Goal: Use online tool/utility: Utilize a website feature to perform a specific function

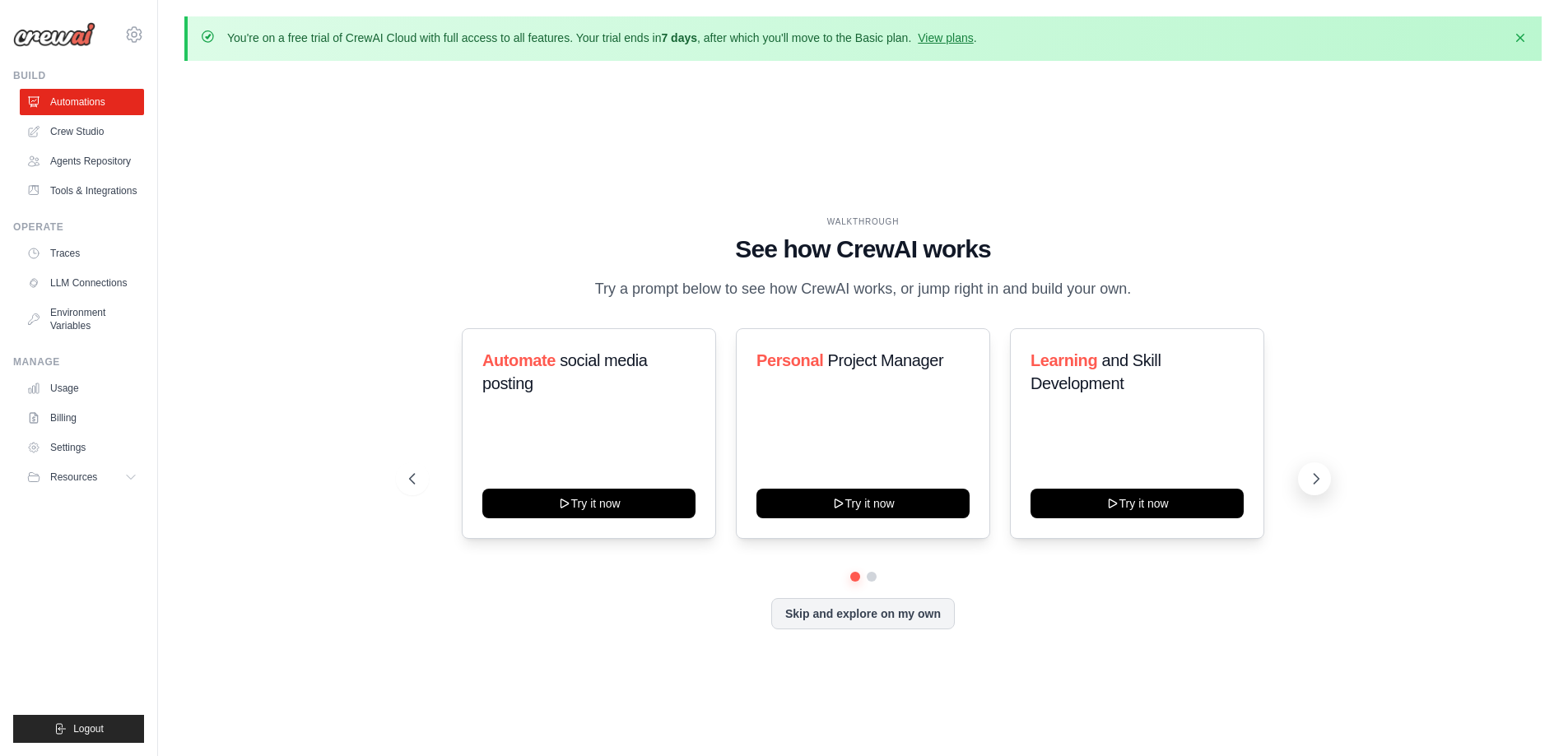
click at [1328, 473] on button at bounding box center [1314, 479] width 33 height 33
click at [1329, 472] on div "WALKTHROUGH See how [PERSON_NAME] works Try a prompt below to see how [PERSON_N…" at bounding box center [863, 436] width 948 height 439
click at [1303, 476] on button at bounding box center [1314, 479] width 33 height 33
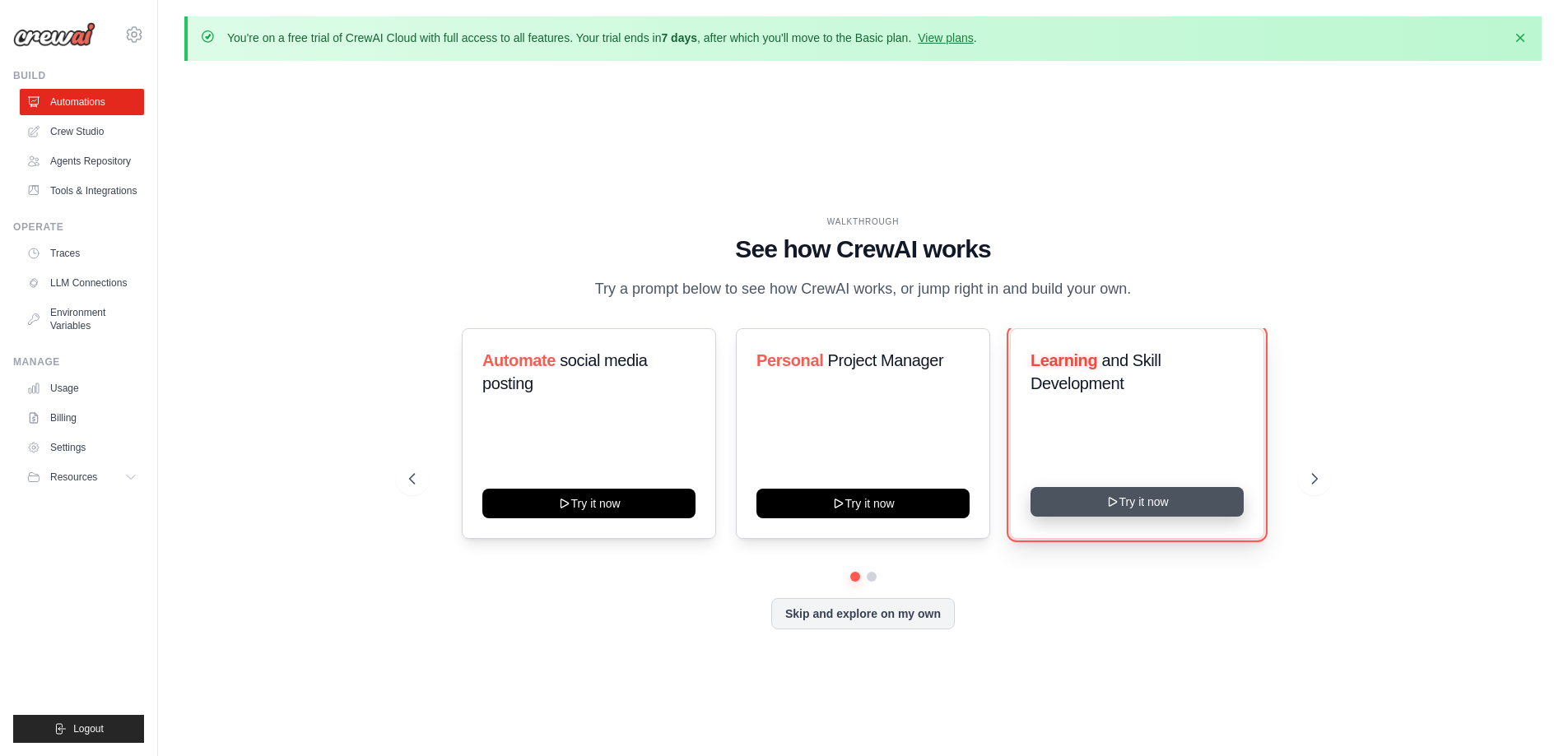
click at [1128, 505] on button "Try it now" at bounding box center [1136, 502] width 213 height 30
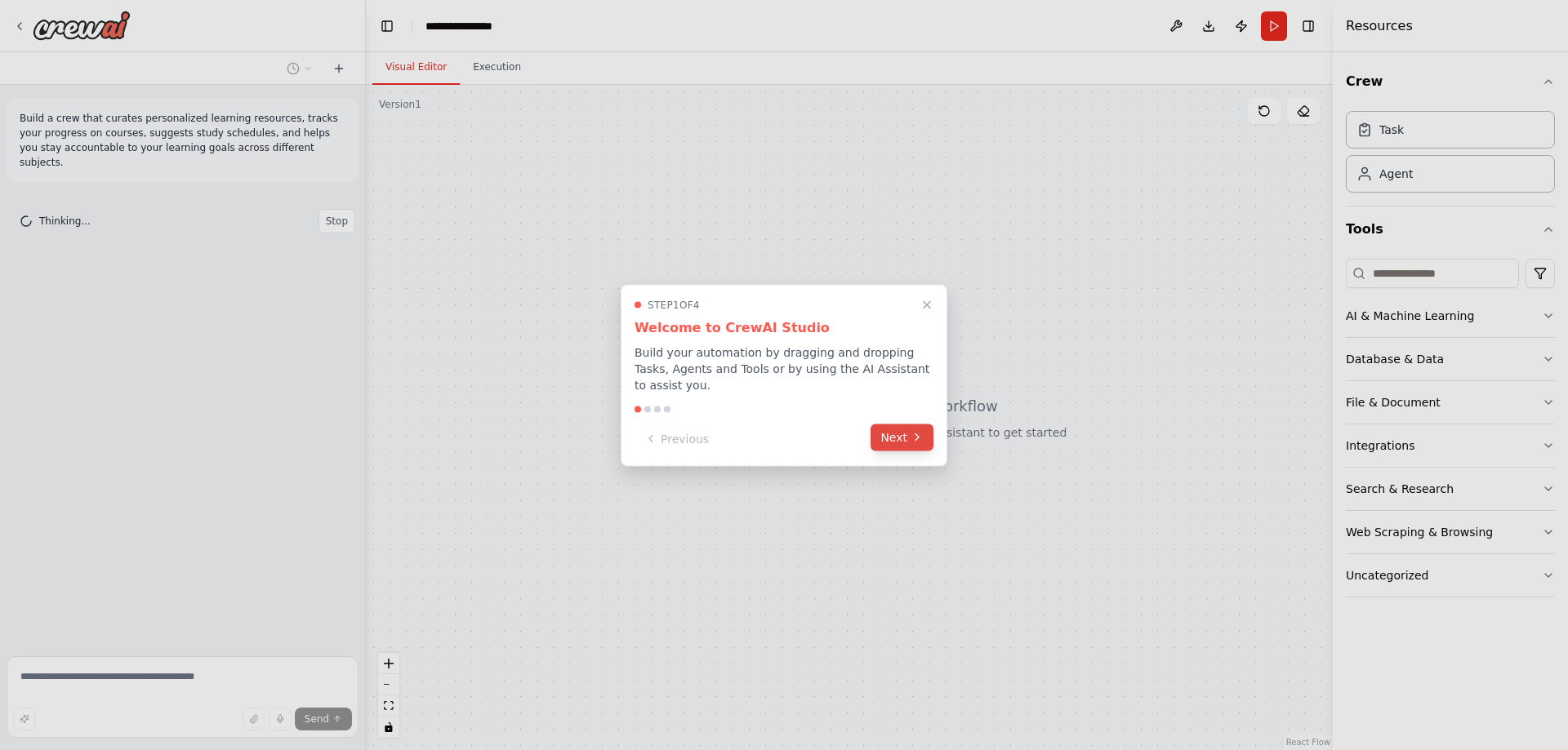
click at [906, 429] on button "Next" at bounding box center [902, 437] width 63 height 27
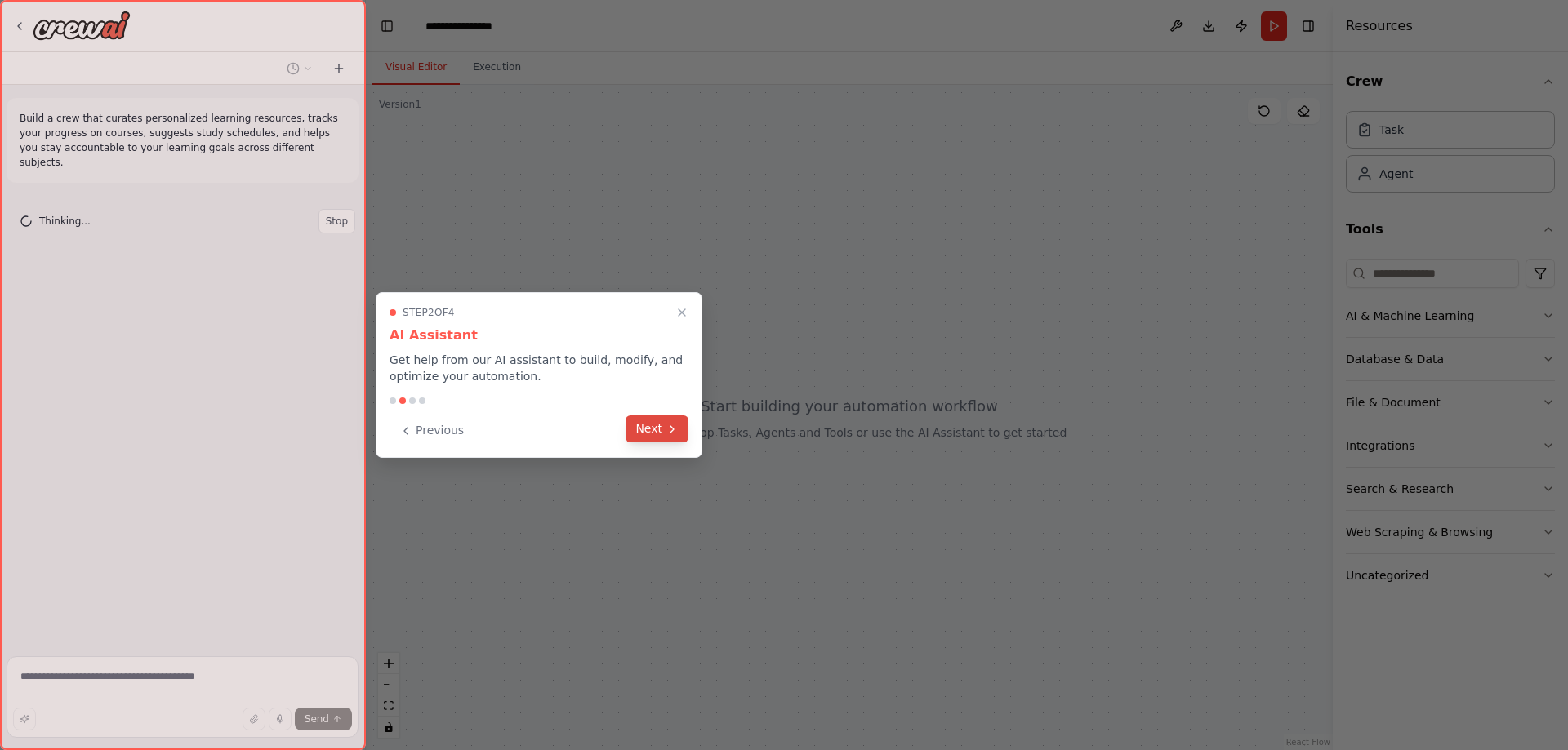
click at [652, 431] on button "Next" at bounding box center [657, 429] width 63 height 27
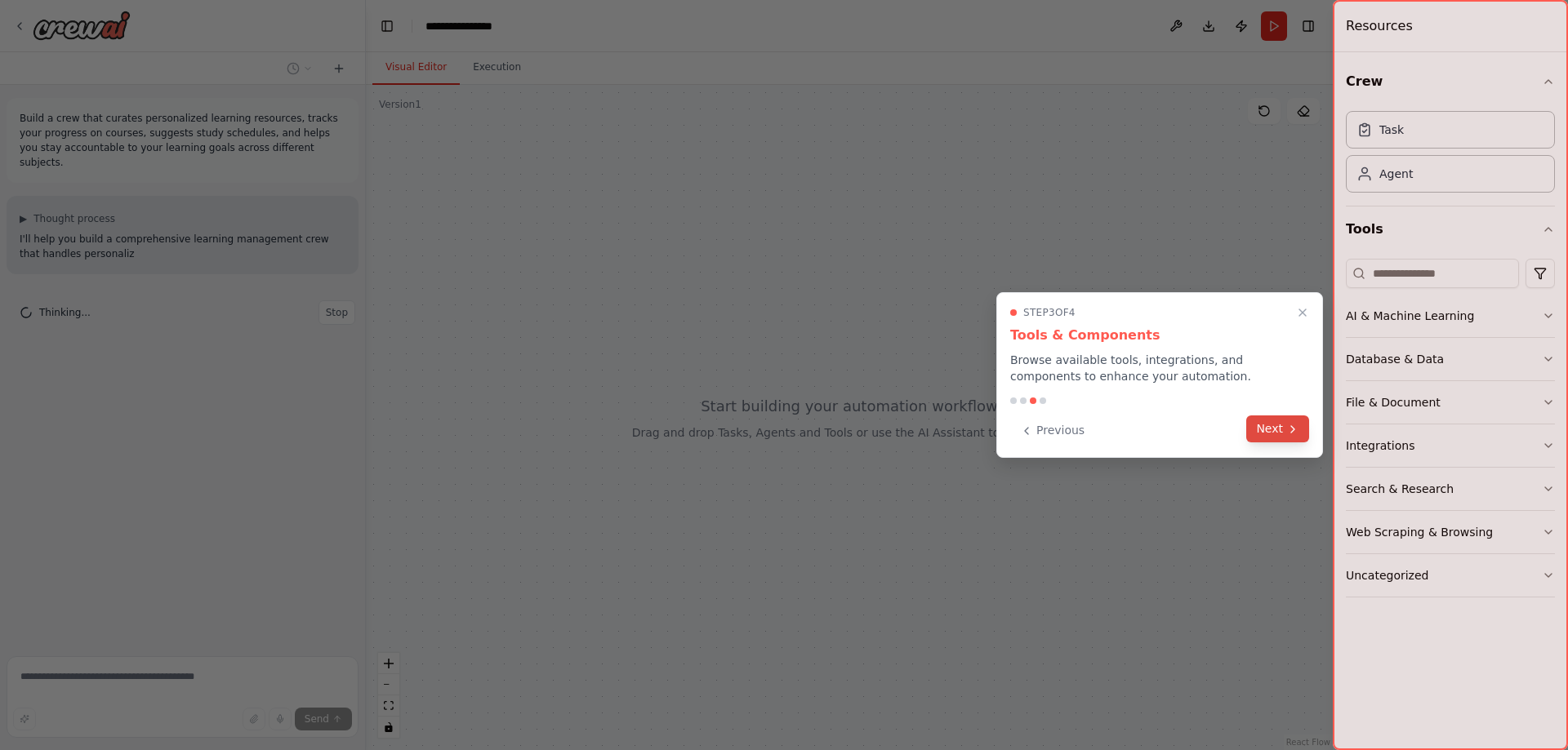
click at [1279, 440] on button "Next" at bounding box center [1278, 429] width 63 height 27
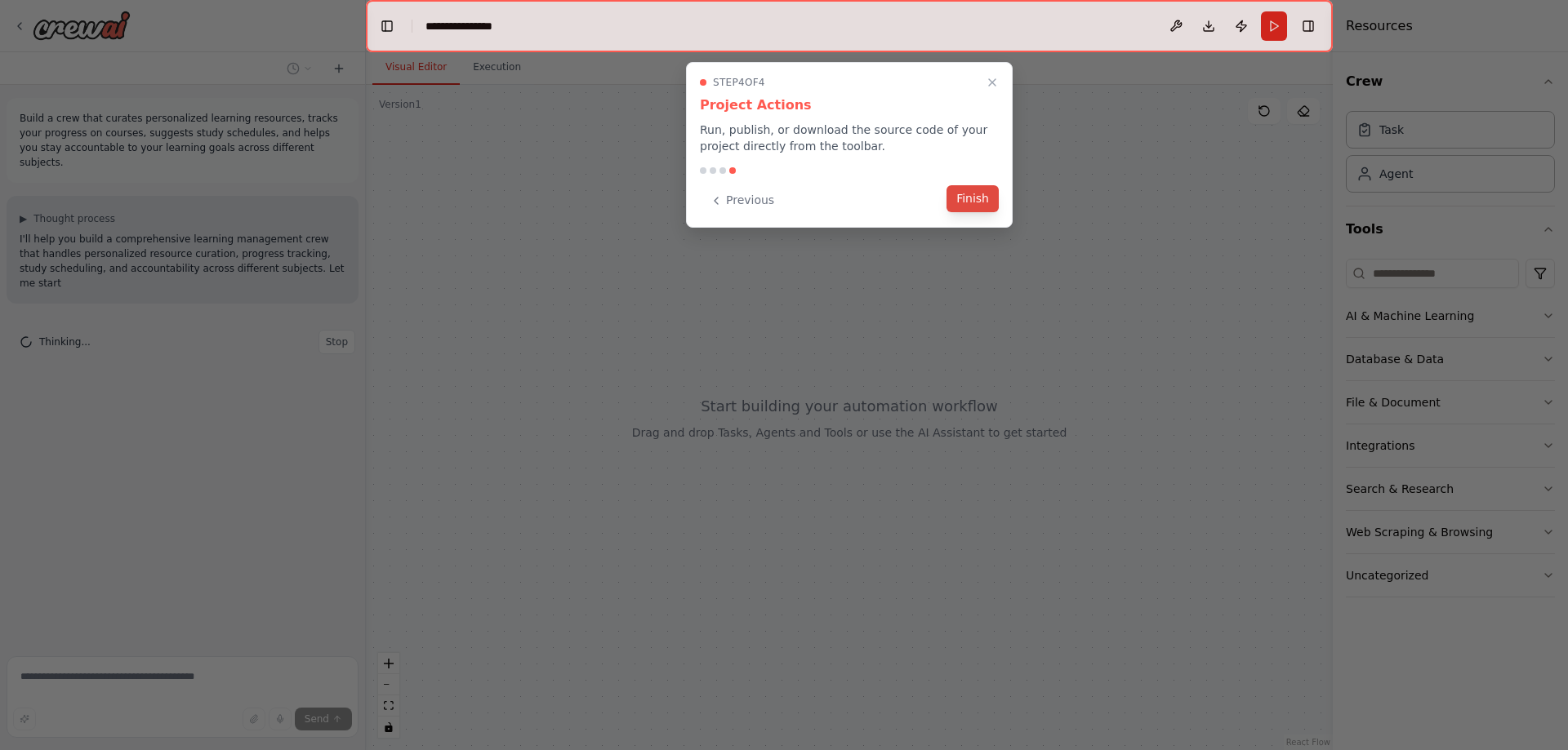
click at [973, 194] on button "Finish" at bounding box center [972, 198] width 52 height 27
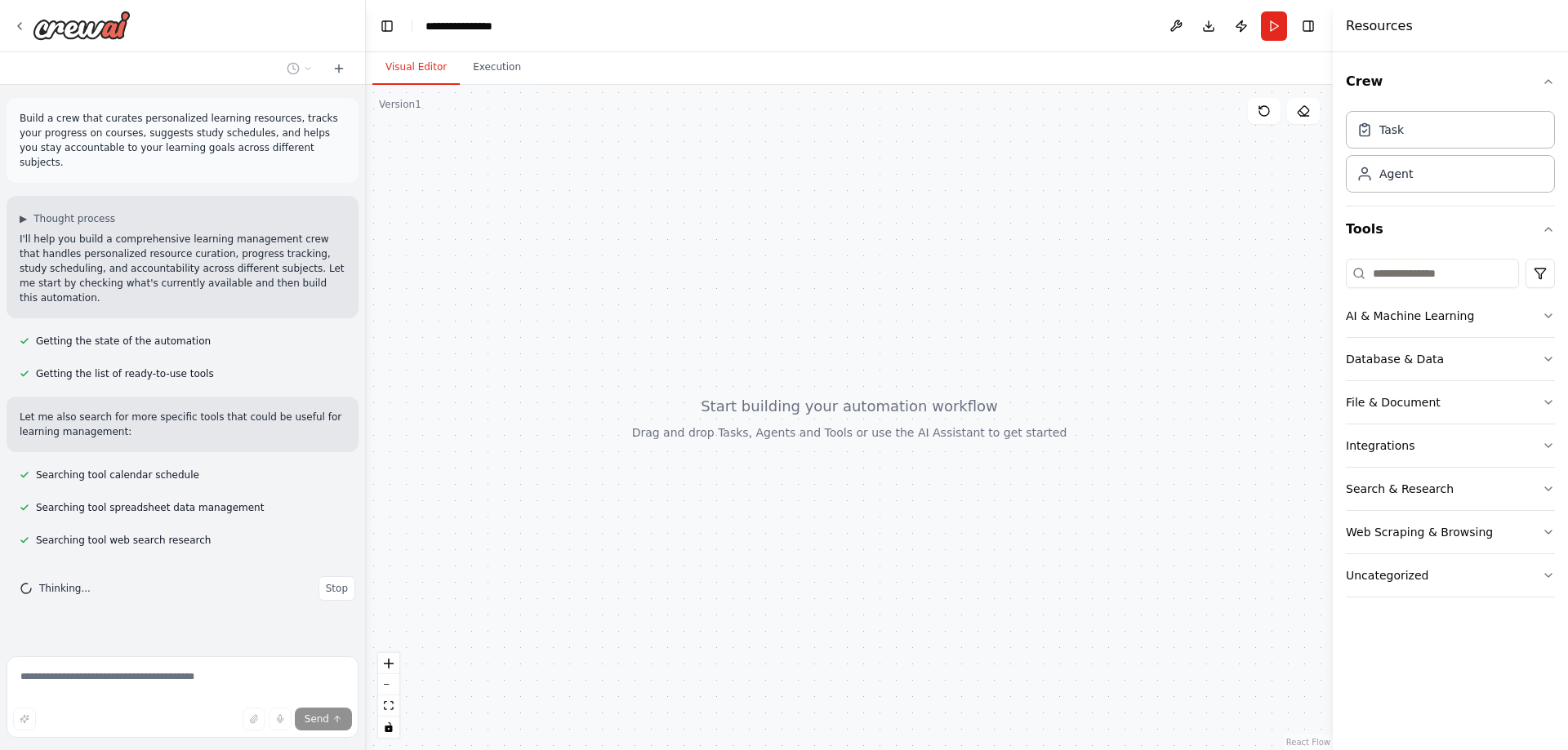
drag, startPoint x: 781, startPoint y: 349, endPoint x: 786, endPoint y: 235, distance: 114.1
click at [639, 298] on div at bounding box center [849, 418] width 967 height 666
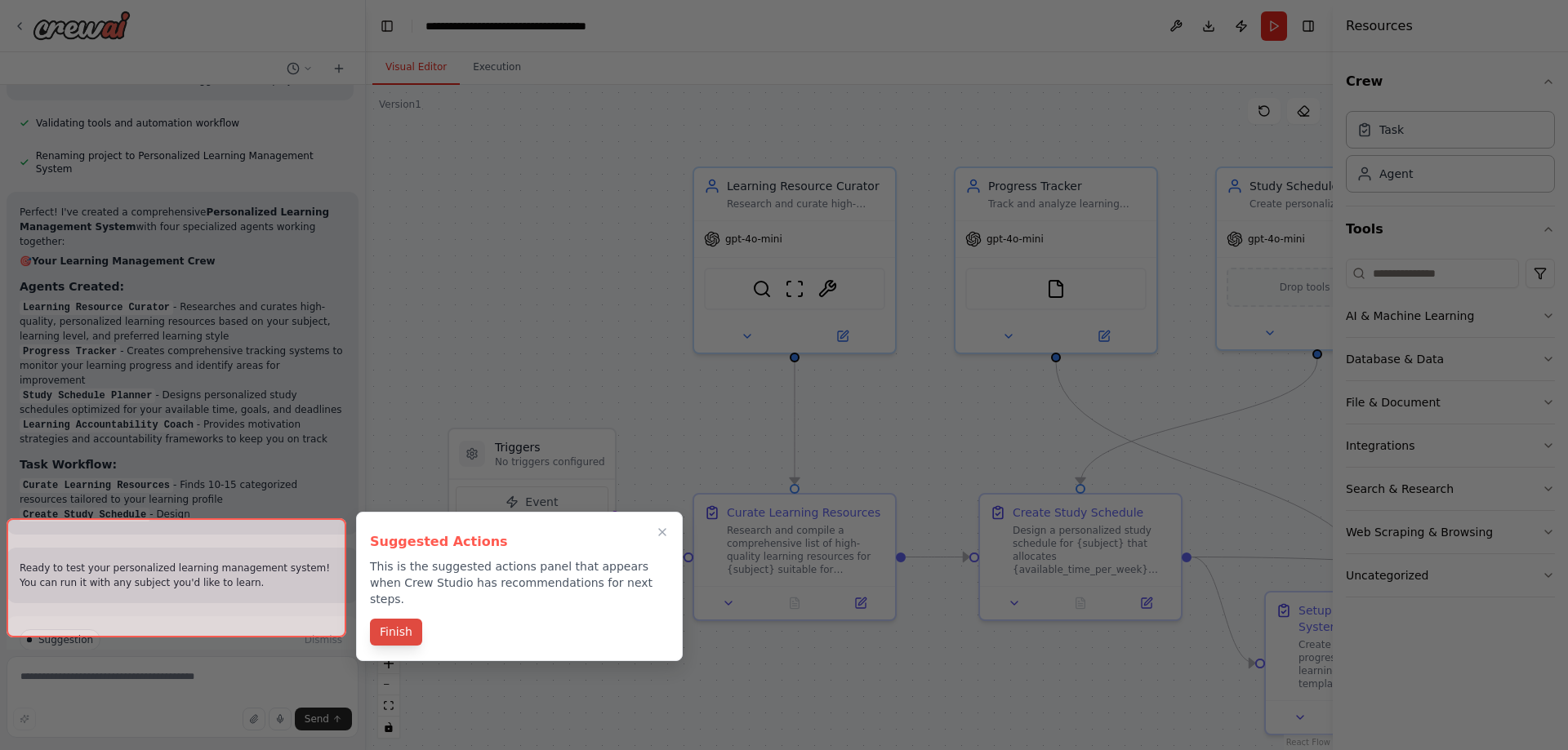
click at [398, 622] on button "Finish" at bounding box center [396, 632] width 52 height 27
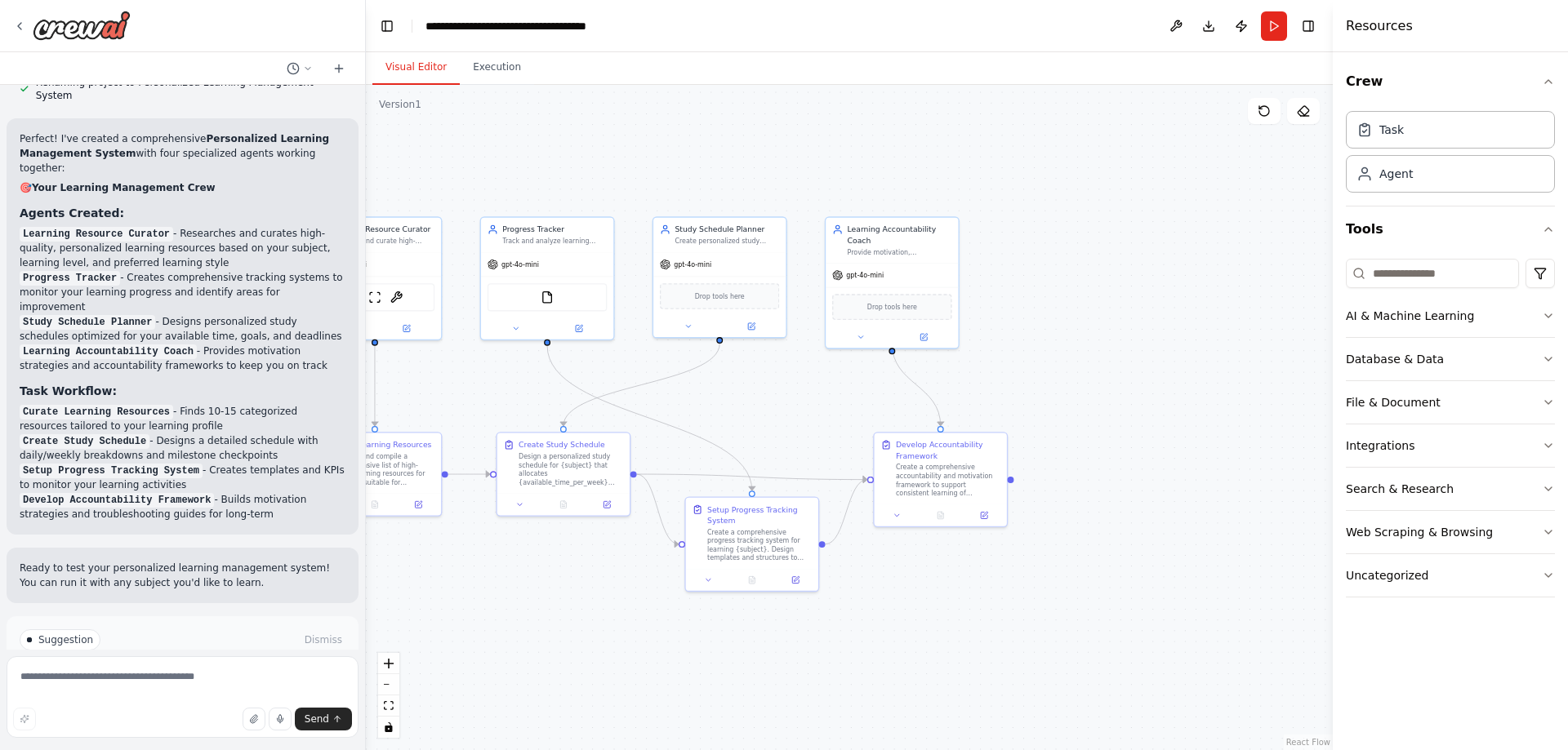
drag, startPoint x: 1189, startPoint y: 493, endPoint x: 702, endPoint y: 422, distance: 492.1
click at [702, 422] on div ".deletable-edge-delete-btn { width: 20px; height: 20px; border: 0px solid #ffff…" at bounding box center [849, 418] width 967 height 666
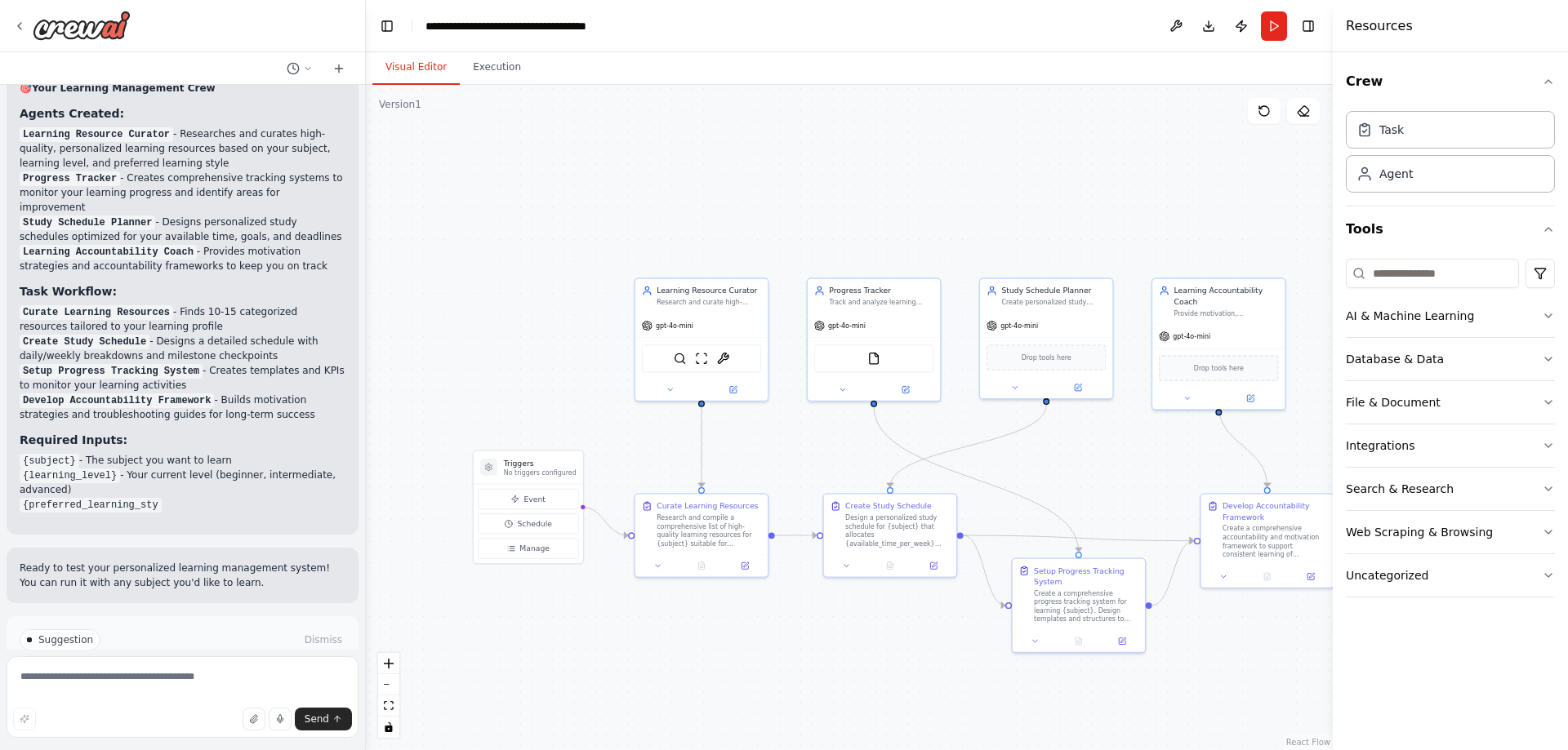
drag, startPoint x: 728, startPoint y: 418, endPoint x: 1070, endPoint y: 479, distance: 347.4
click at [1070, 479] on div ".deletable-edge-delete-btn { width: 20px; height: 20px; border: 0px solid #ffff…" at bounding box center [849, 418] width 967 height 666
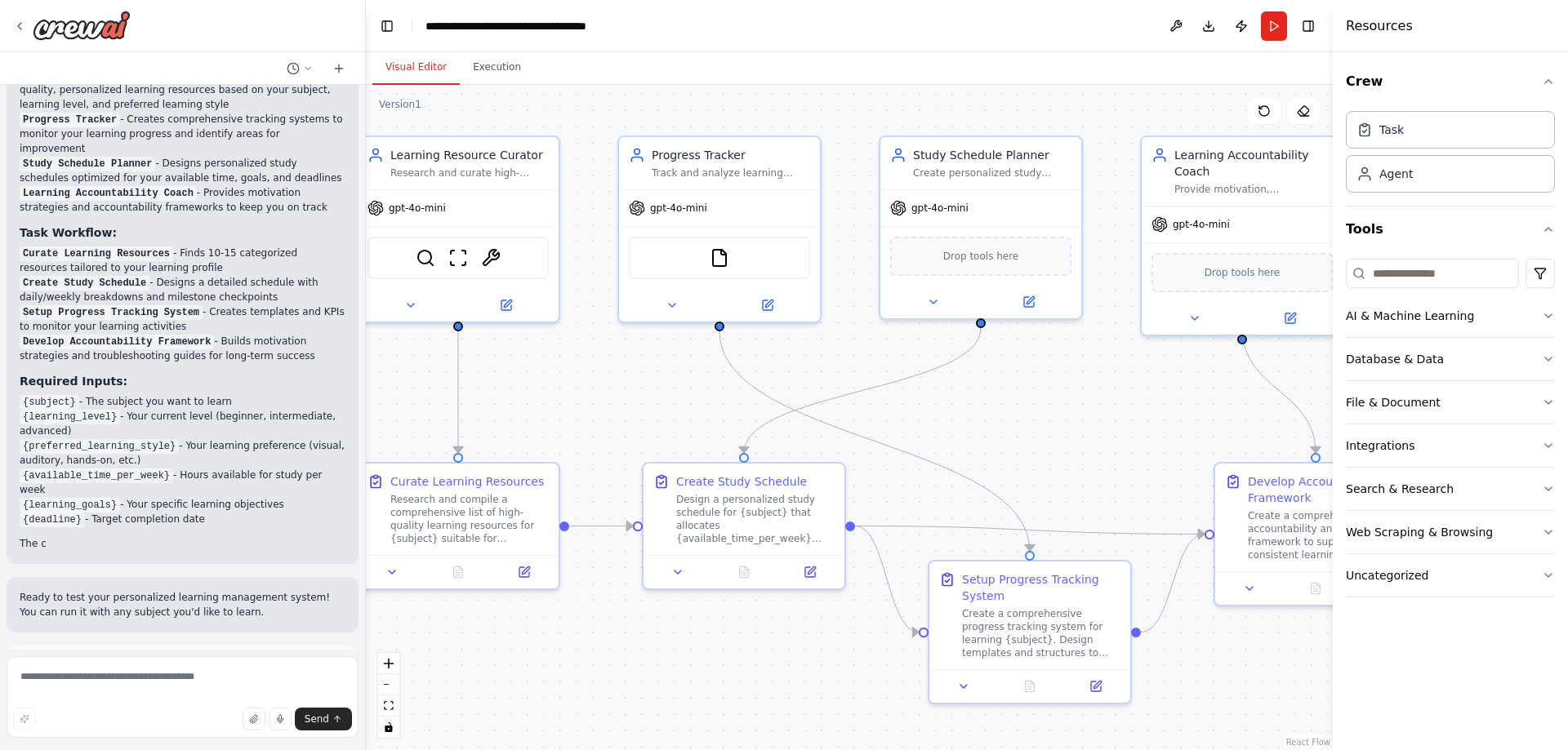
scroll to position [1242, 0]
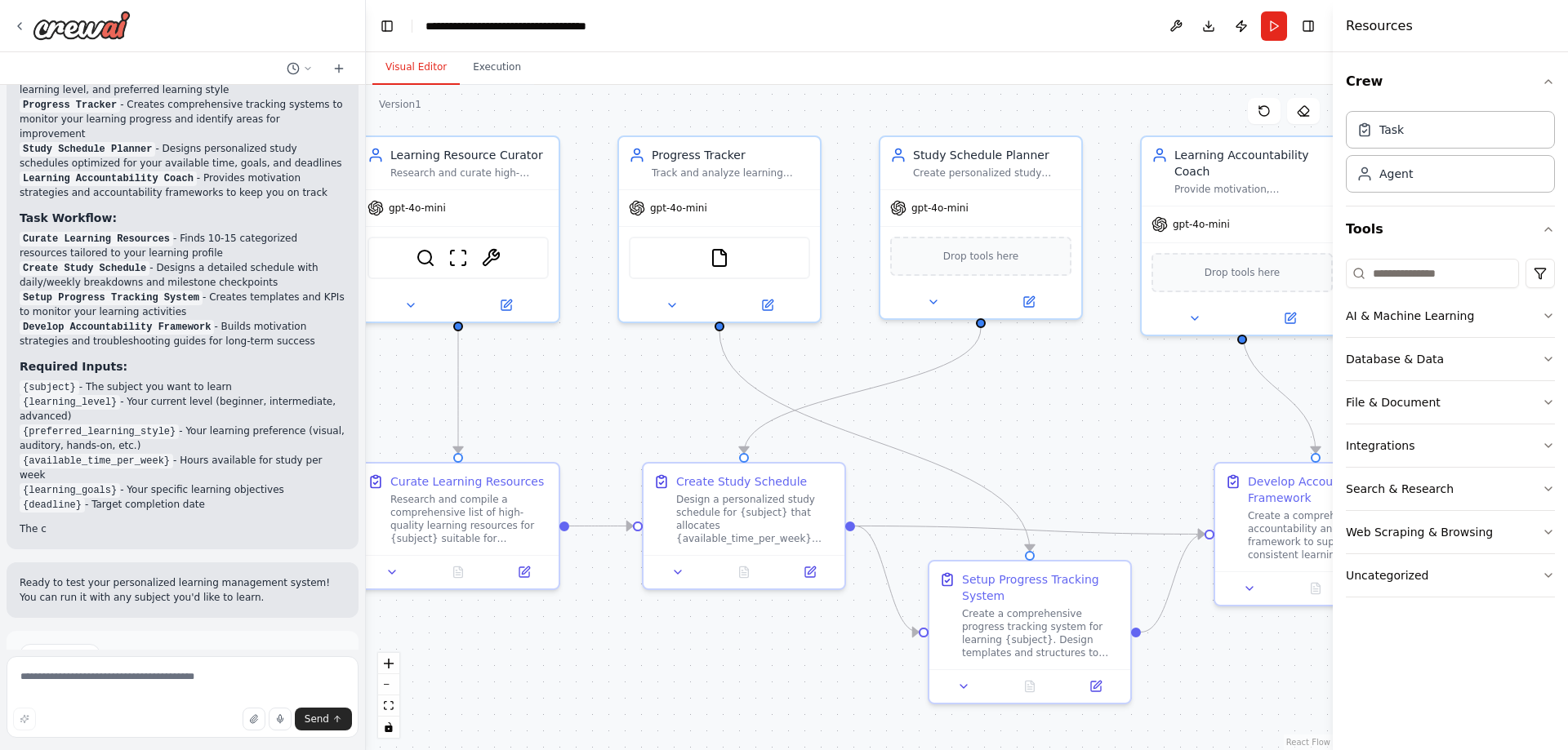
drag, startPoint x: 863, startPoint y: 479, endPoint x: 562, endPoint y: 388, distance: 314.5
click at [562, 388] on div ".deletable-edge-delete-btn { width: 20px; height: 20px; border: 0px solid #ffff…" at bounding box center [849, 418] width 967 height 666
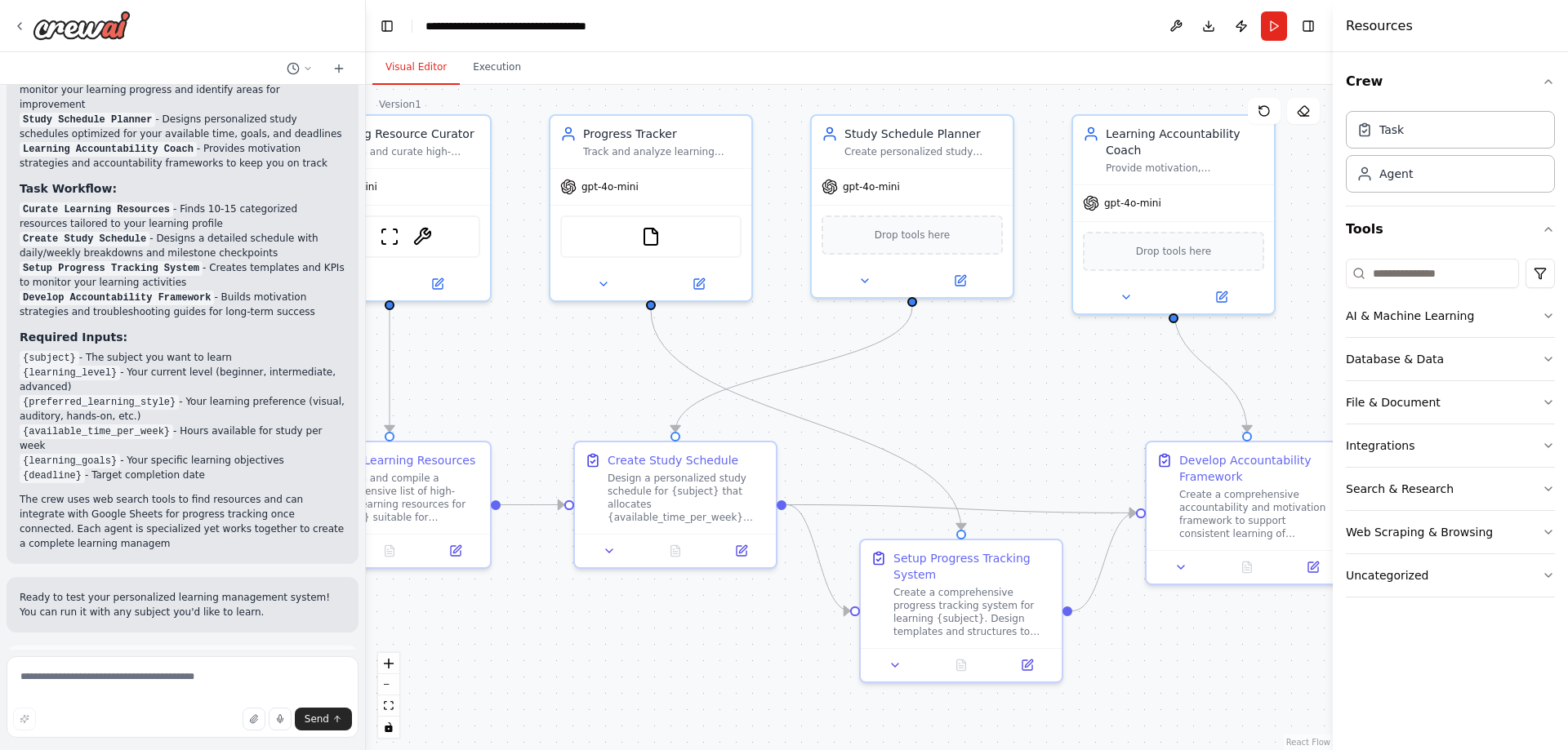
scroll to position [1286, 0]
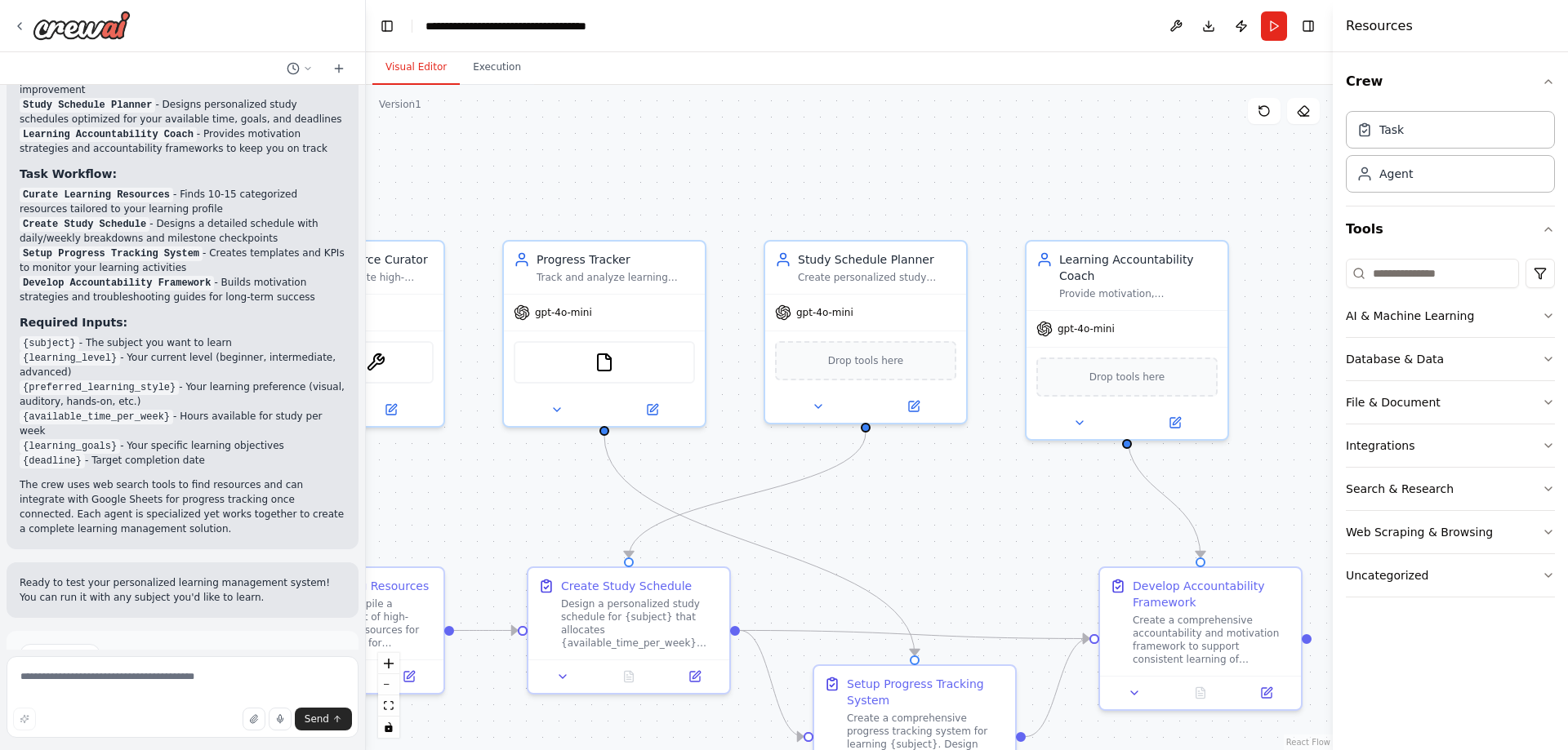
drag, startPoint x: 1018, startPoint y: 427, endPoint x: 971, endPoint y: 553, distance: 134.5
click at [971, 553] on div ".deletable-edge-delete-btn { width: 20px; height: 20px; border: 0px solid #ffff…" at bounding box center [849, 418] width 967 height 666
click at [186, 718] on span "Run Automation" at bounding box center [190, 724] width 79 height 13
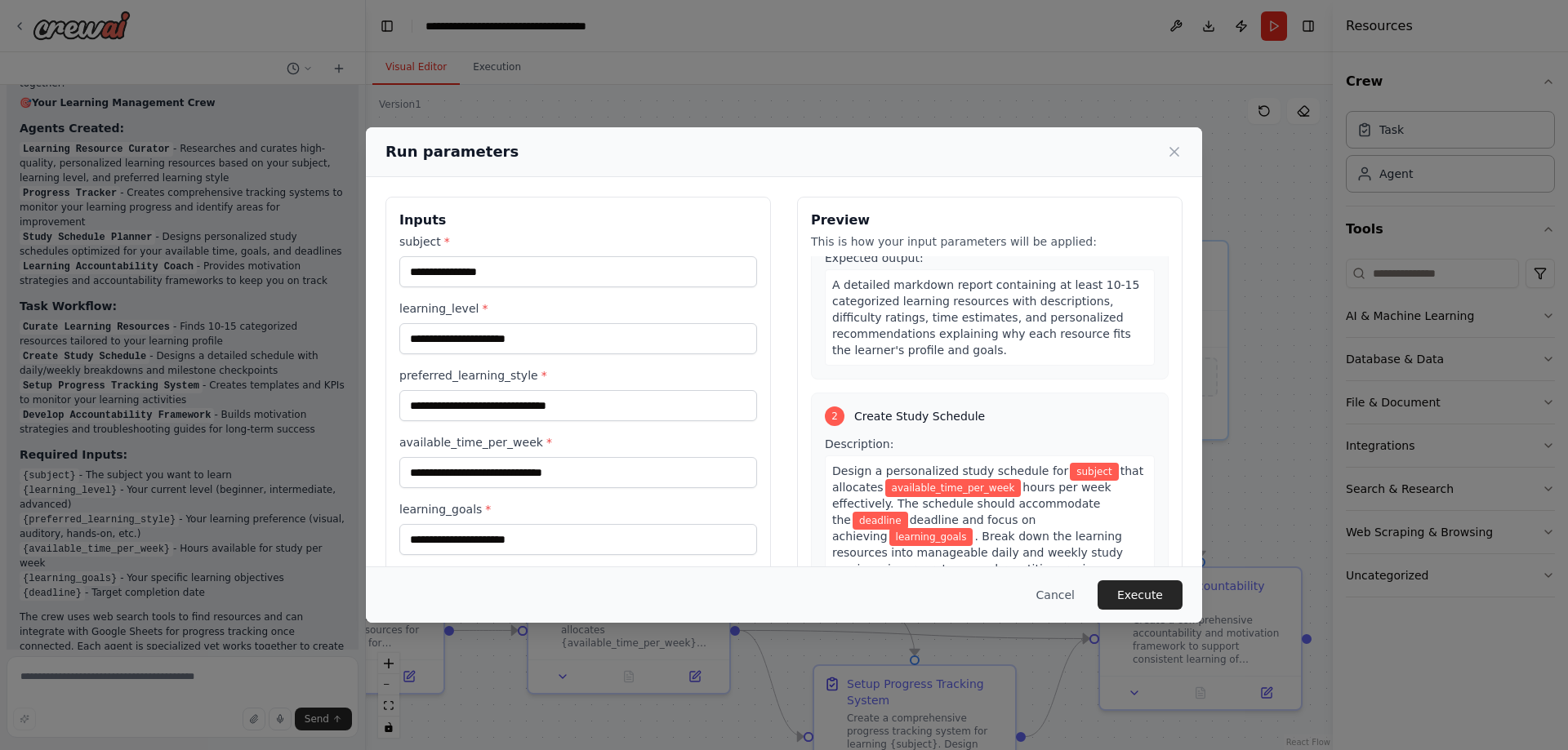
scroll to position [245, 0]
click at [1177, 155] on icon at bounding box center [1174, 152] width 16 height 16
